Goal: Transaction & Acquisition: Book appointment/travel/reservation

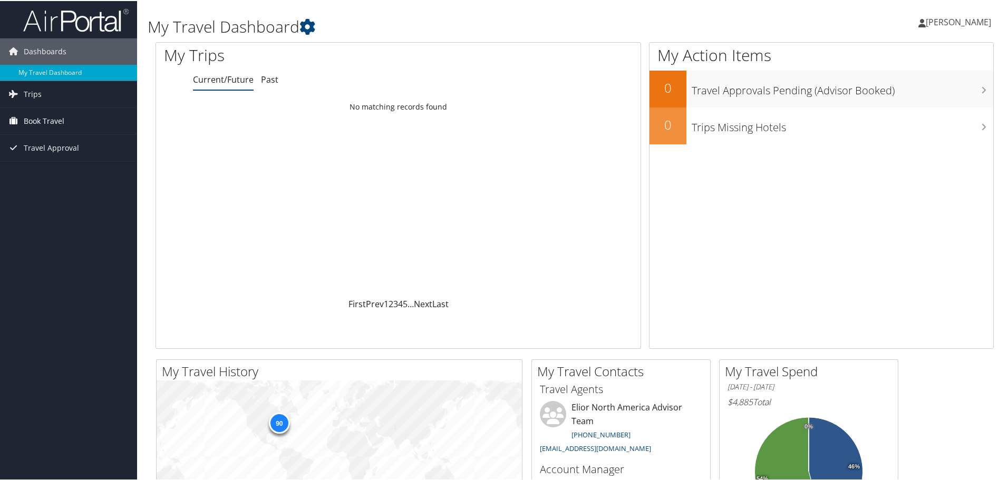
click at [63, 123] on span "Book Travel" at bounding box center [44, 120] width 41 height 26
click at [50, 169] on link "Book/Manage Online Trips" at bounding box center [68, 173] width 137 height 16
